Goal: Information Seeking & Learning: Learn about a topic

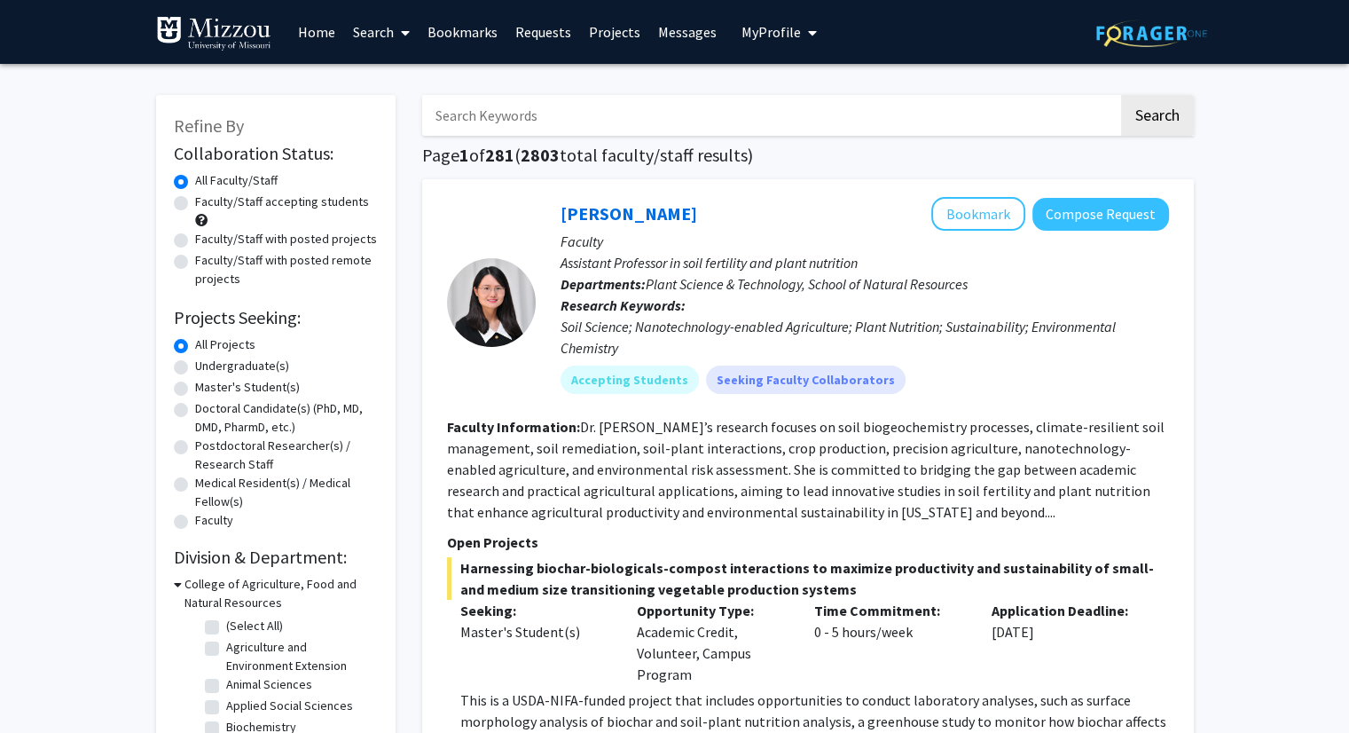
click at [306, 32] on link "Home" at bounding box center [316, 32] width 55 height 62
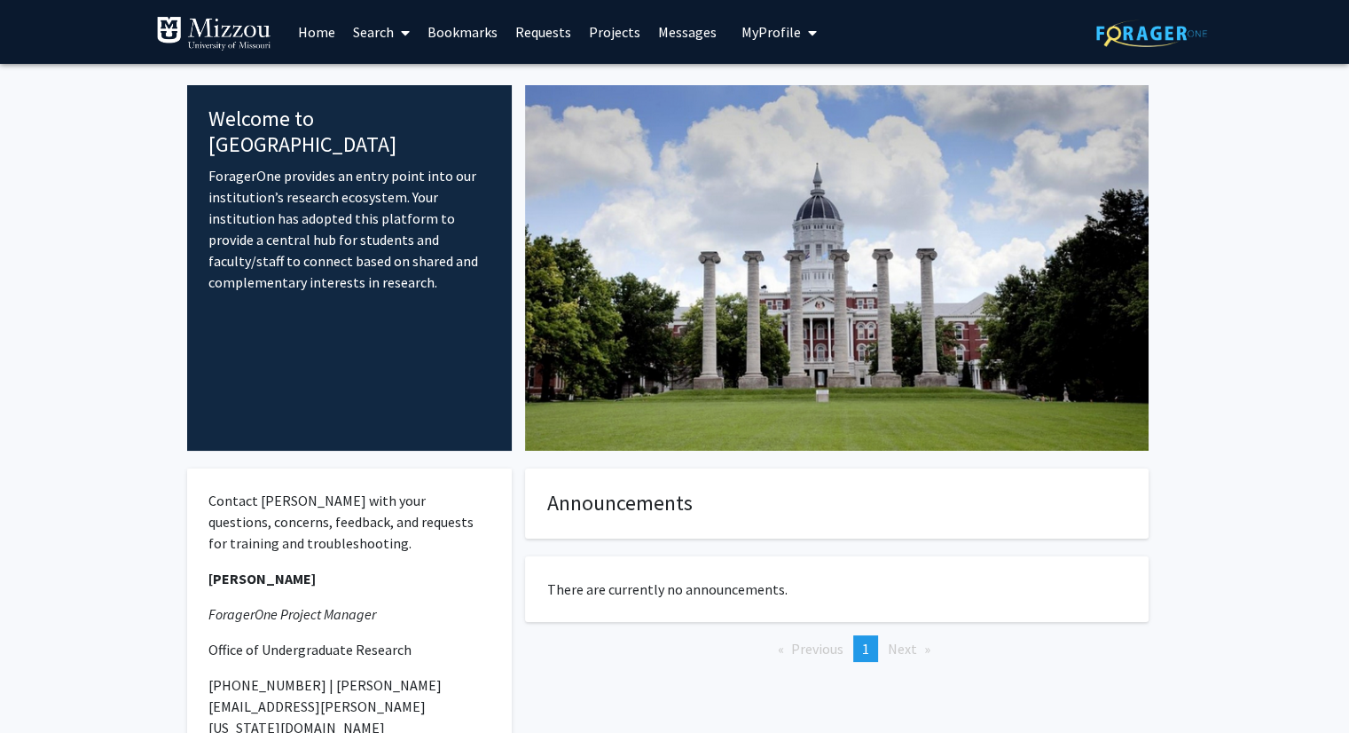
click at [755, 27] on span "My Profile" at bounding box center [770, 32] width 59 height 18
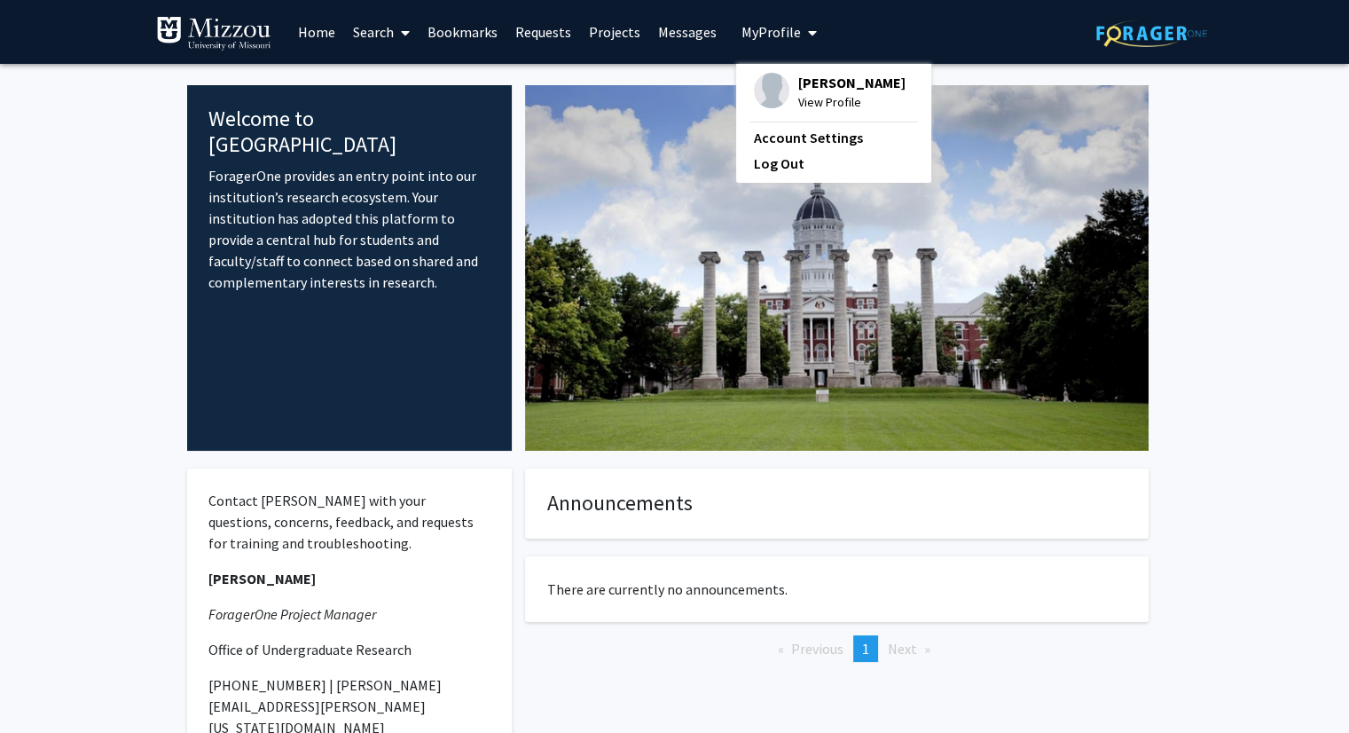
click at [813, 93] on span "View Profile" at bounding box center [851, 102] width 107 height 20
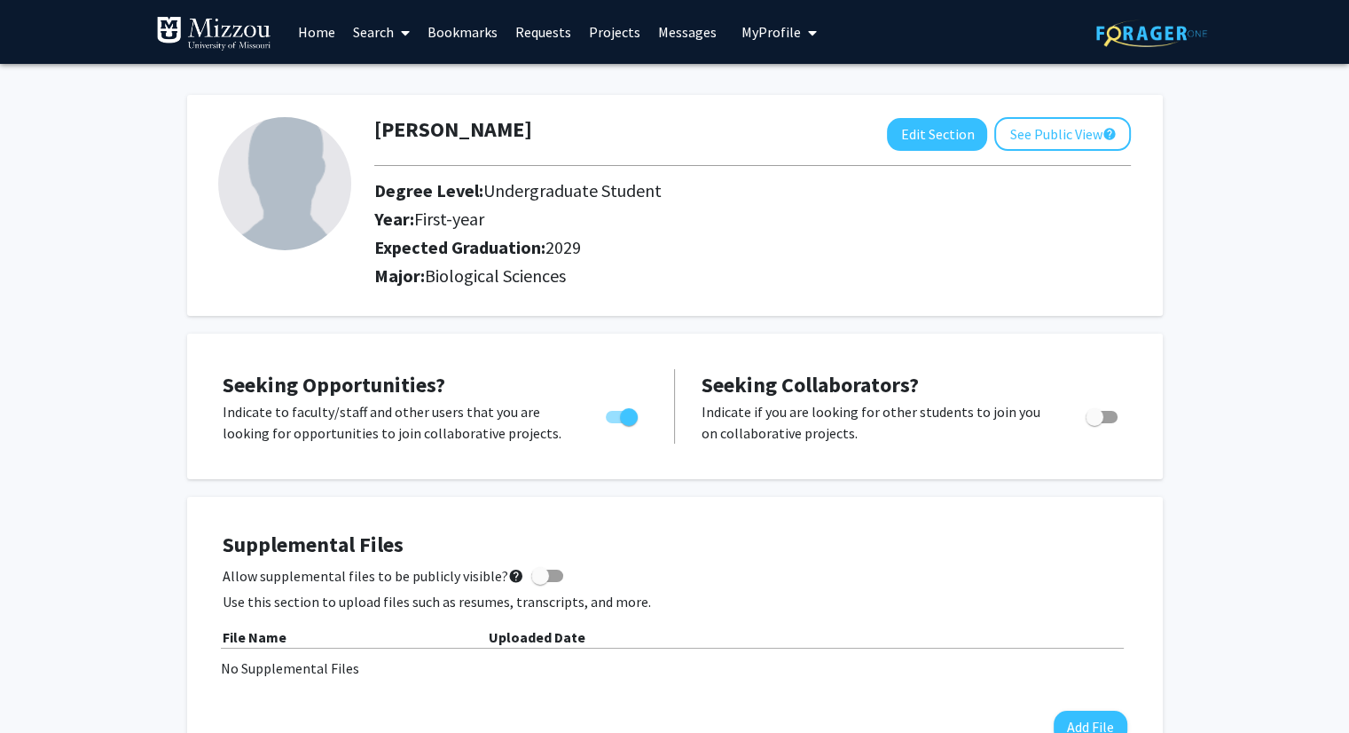
click at [388, 36] on link "Search" at bounding box center [381, 32] width 74 height 62
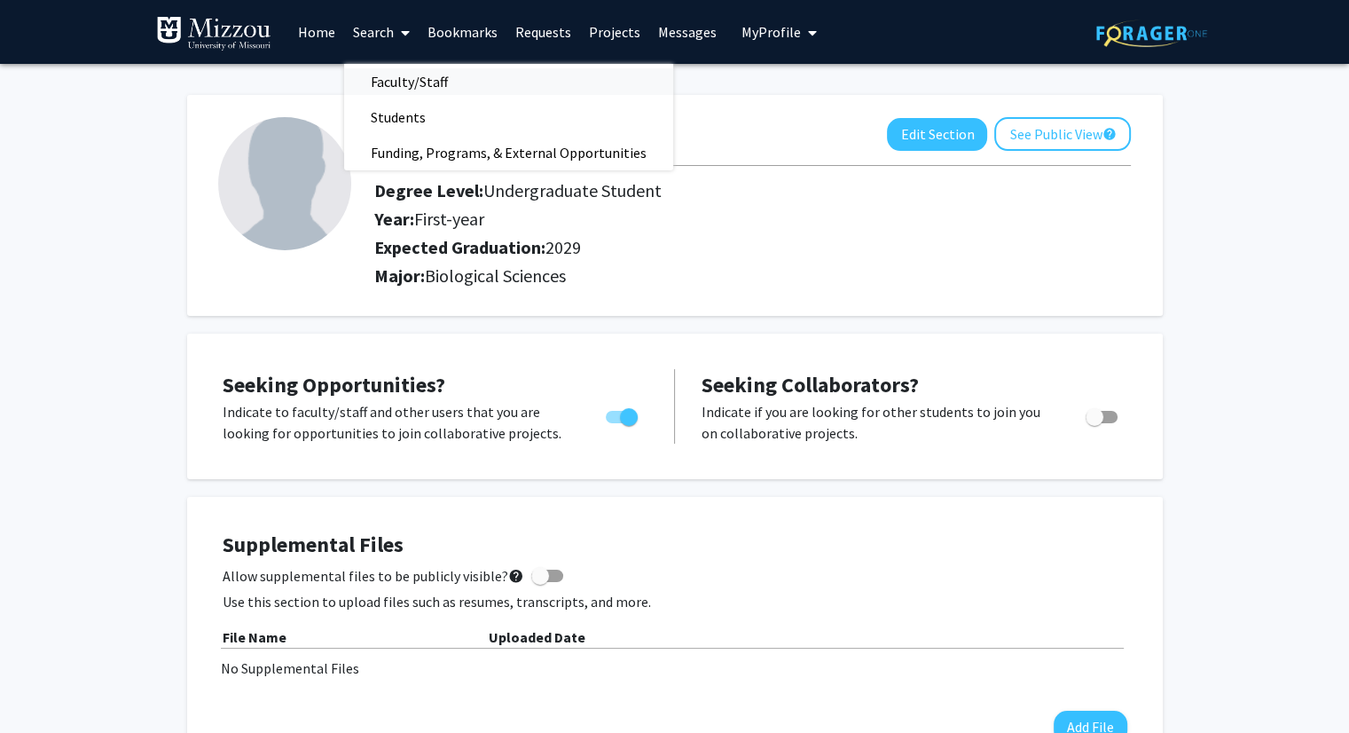
click at [400, 83] on span "Faculty/Staff" at bounding box center [409, 81] width 130 height 35
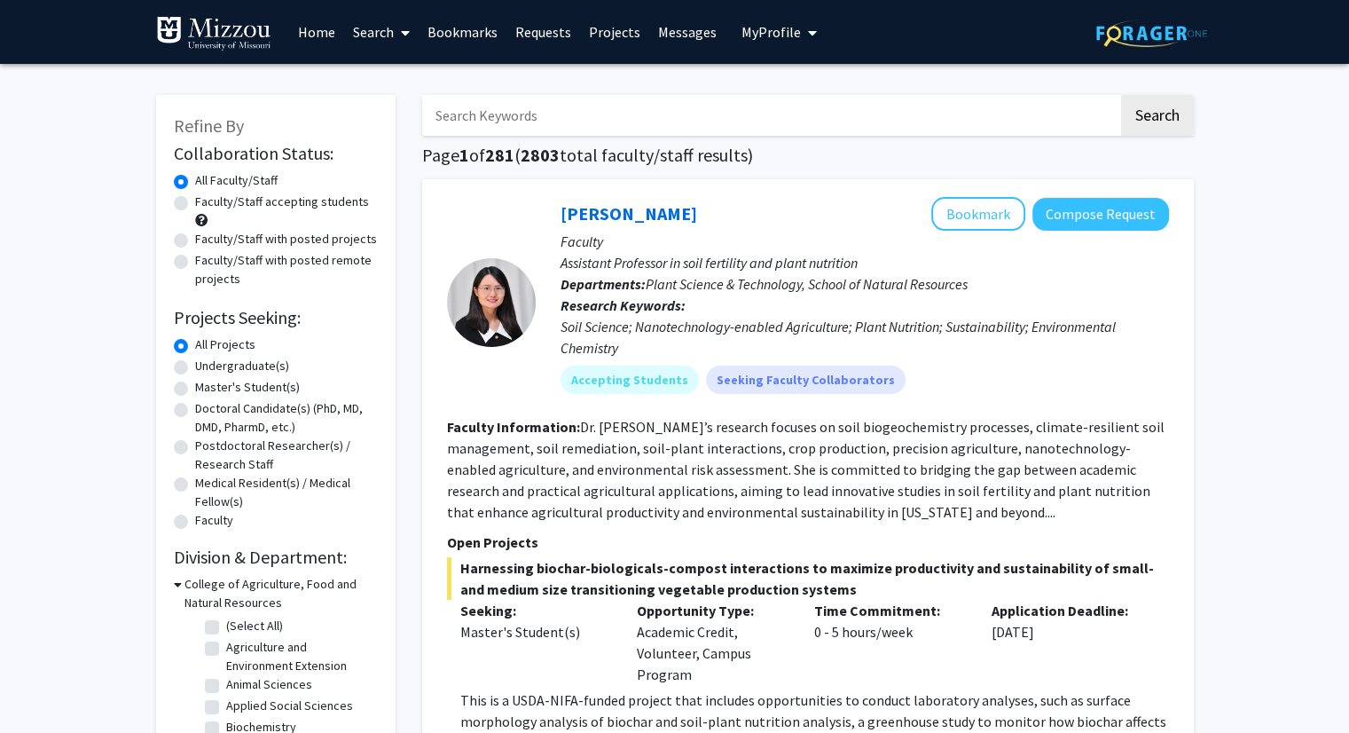
click at [195, 365] on label "Undergraduate(s)" at bounding box center [242, 366] width 94 height 19
click at [195, 365] on input "Undergraduate(s)" at bounding box center [201, 363] width 12 height 12
radio input "true"
click at [195, 201] on label "Faculty/Staff accepting students" at bounding box center [282, 201] width 174 height 19
click at [195, 201] on input "Faculty/Staff accepting students" at bounding box center [201, 198] width 12 height 12
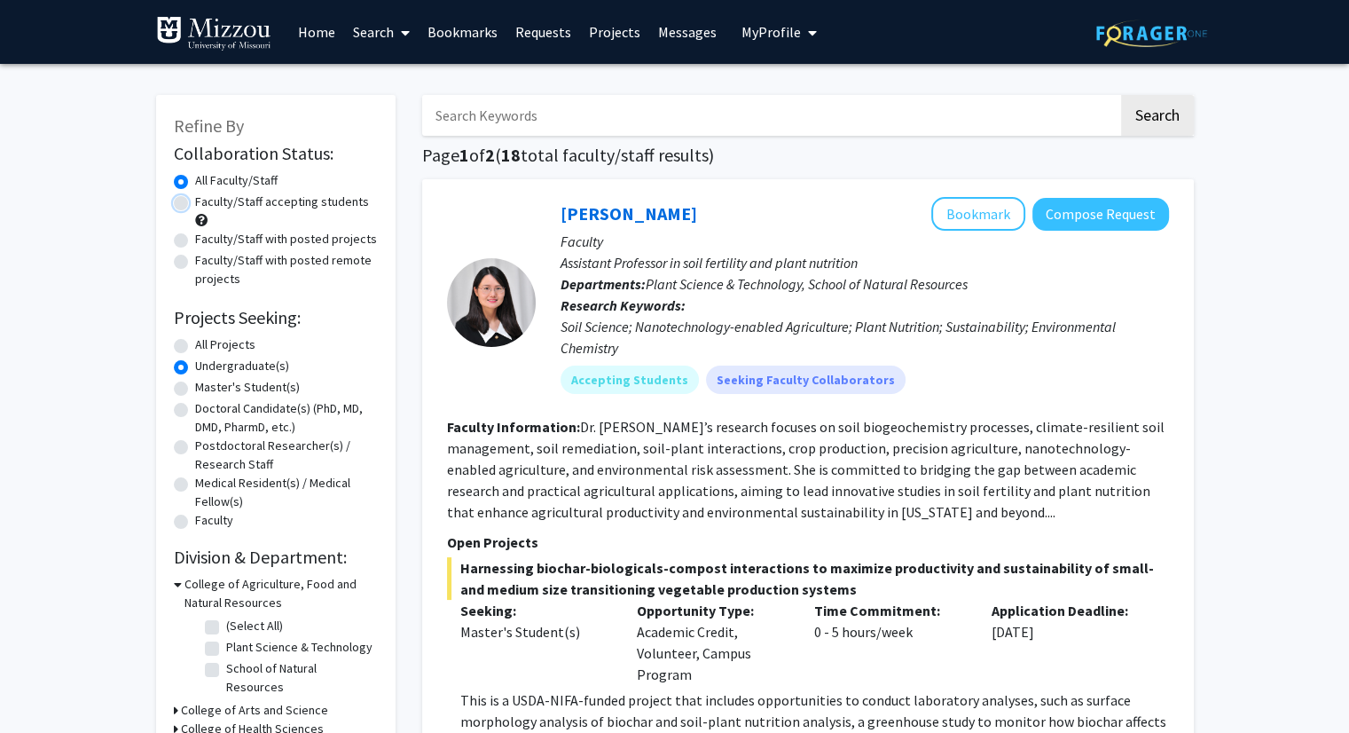
radio input "true"
click at [195, 365] on label "Undergraduate(s)" at bounding box center [242, 366] width 94 height 19
click at [195, 365] on input "Undergraduate(s)" at bounding box center [201, 363] width 12 height 12
click at [195, 342] on label "All Projects" at bounding box center [225, 344] width 60 height 19
click at [195, 342] on input "All Projects" at bounding box center [201, 341] width 12 height 12
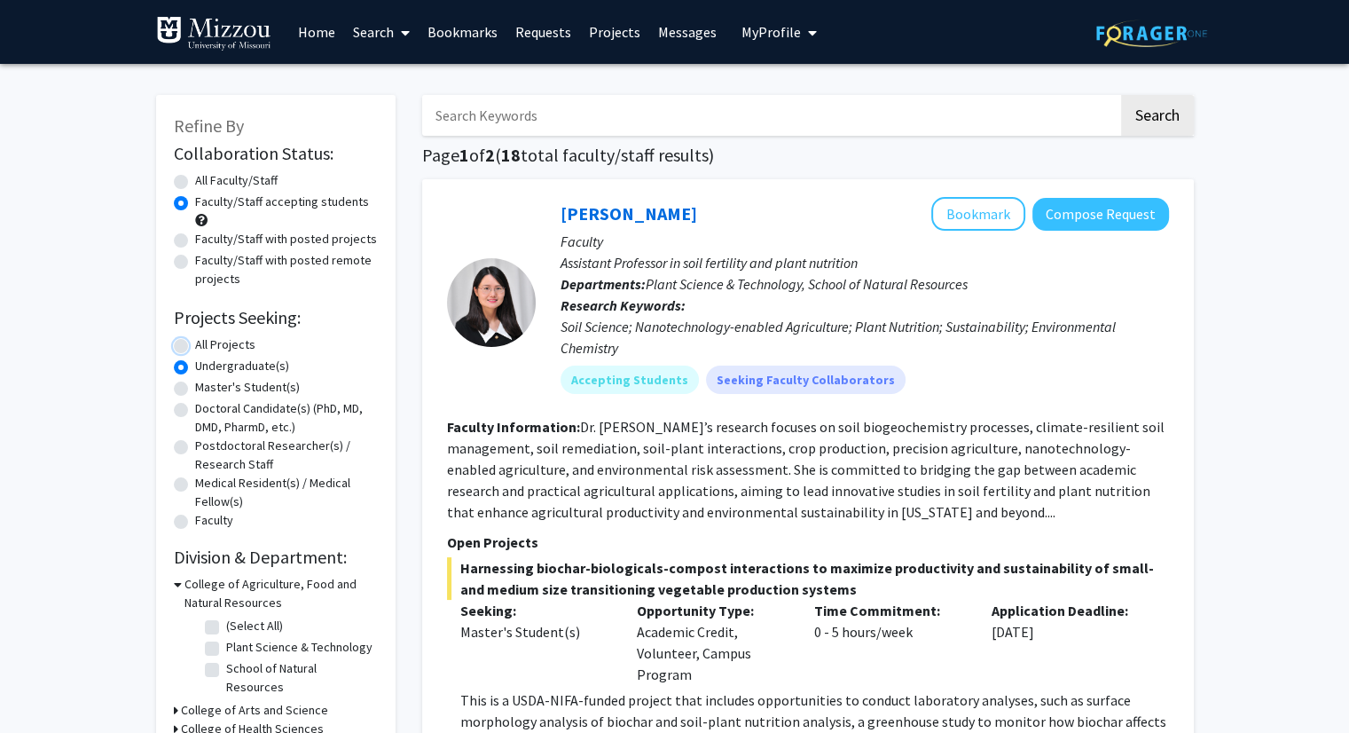
radio input "true"
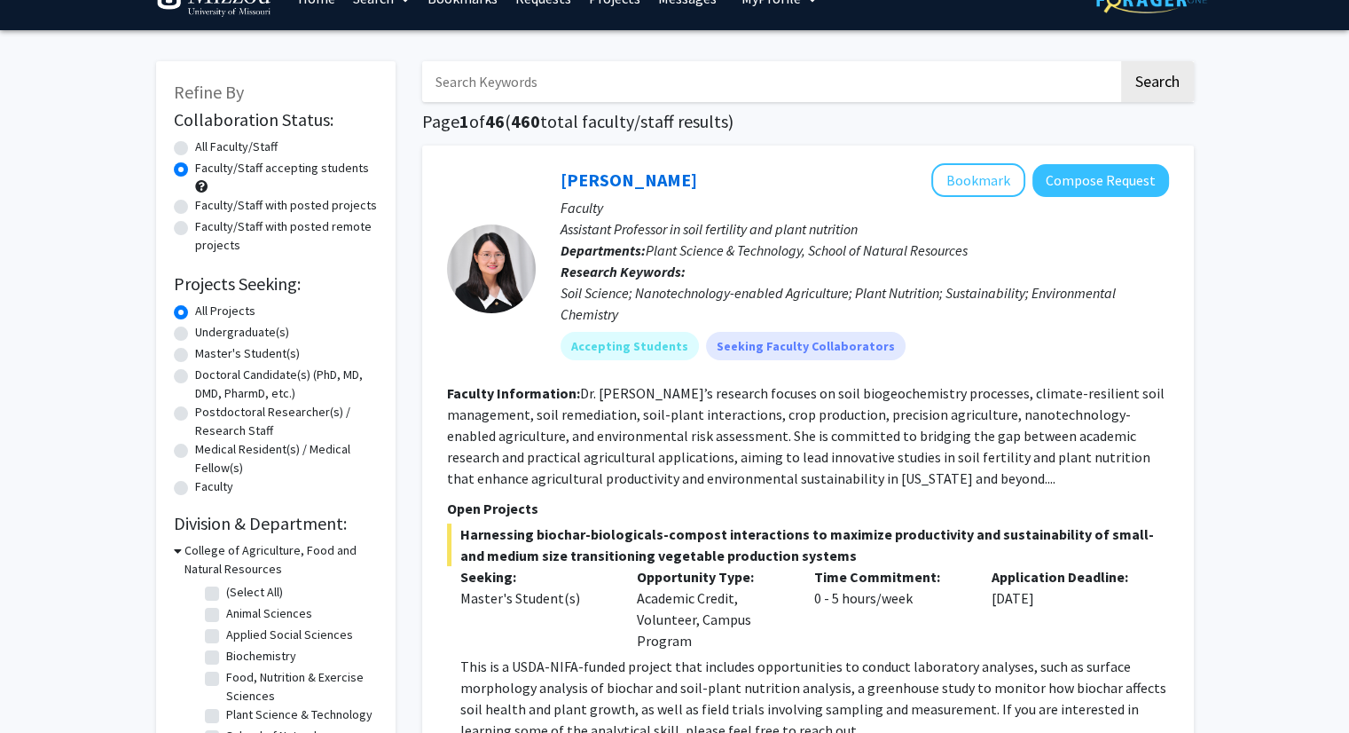
click at [195, 334] on label "Undergraduate(s)" at bounding box center [242, 332] width 94 height 19
click at [195, 334] on input "Undergraduate(s)" at bounding box center [201, 329] width 12 height 12
radio input "true"
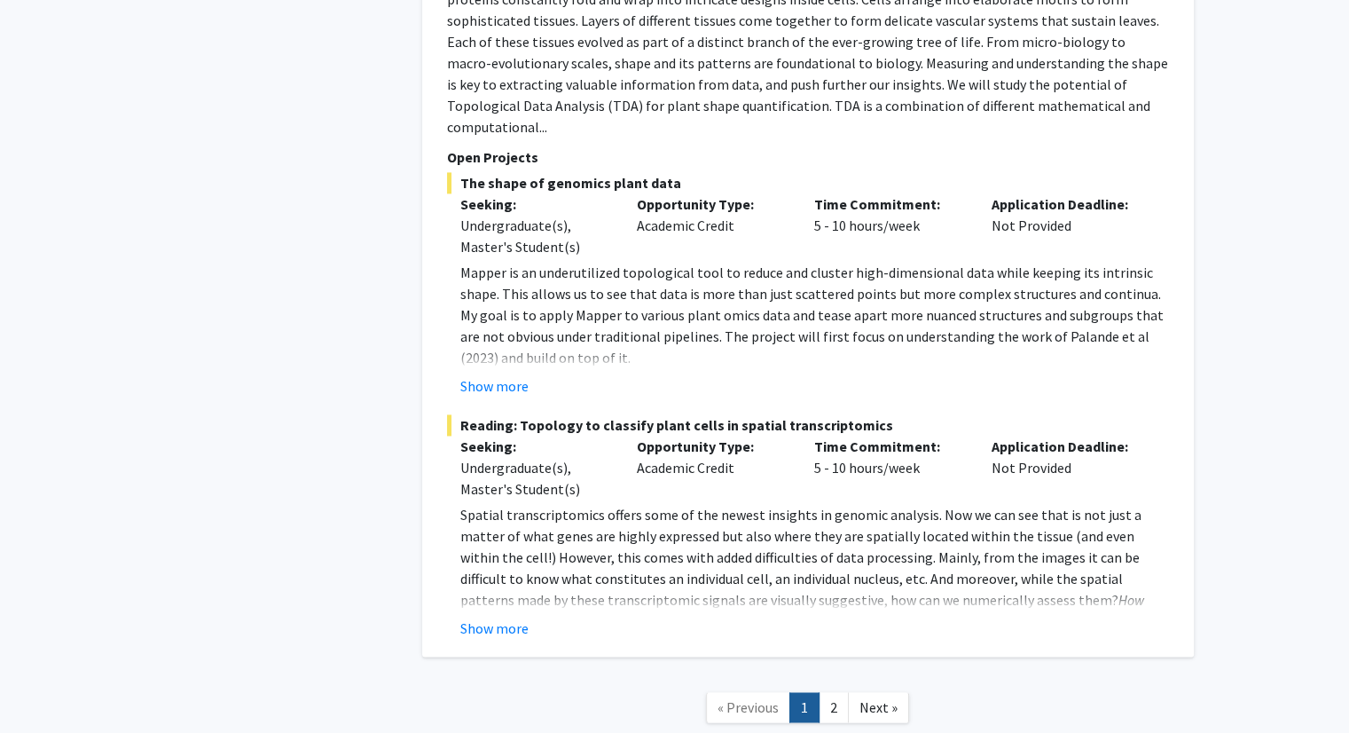
scroll to position [9404, 0]
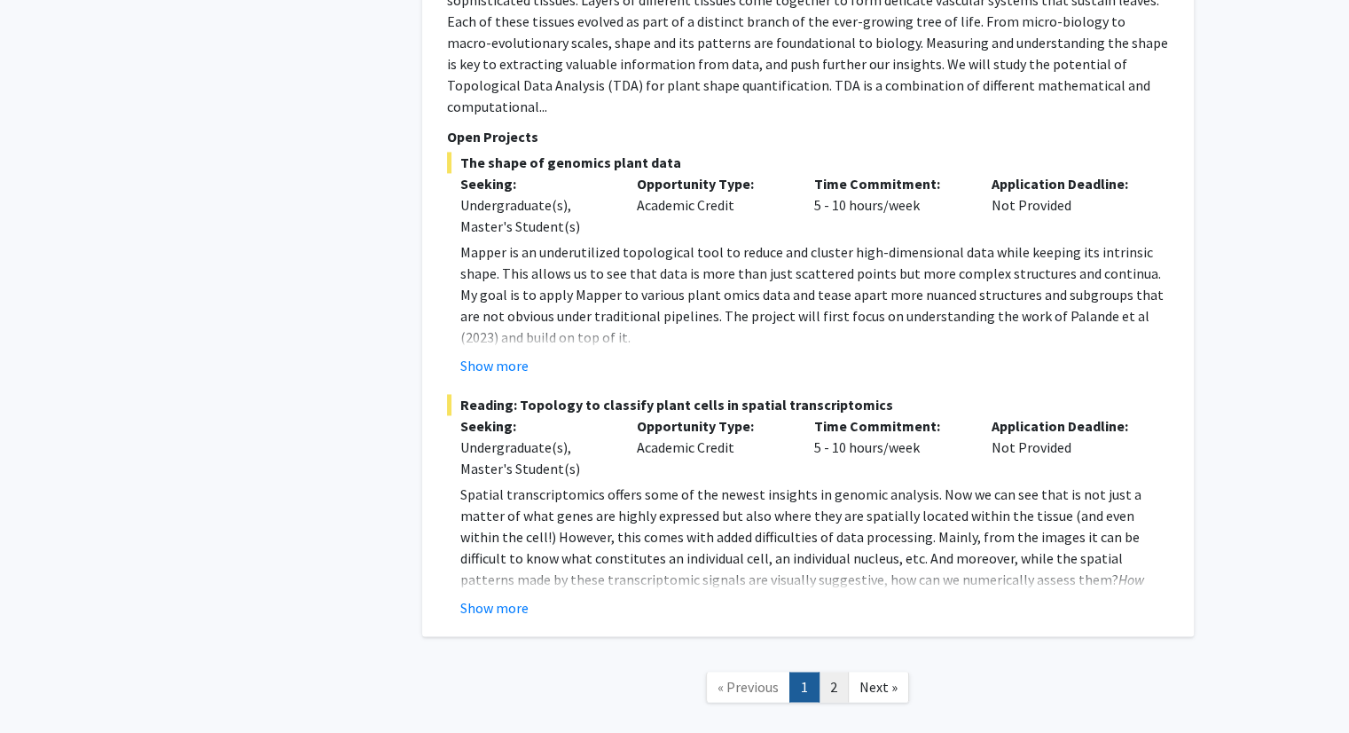
click at [828, 671] on link "2" at bounding box center [834, 686] width 30 height 31
